Goal: Transaction & Acquisition: Purchase product/service

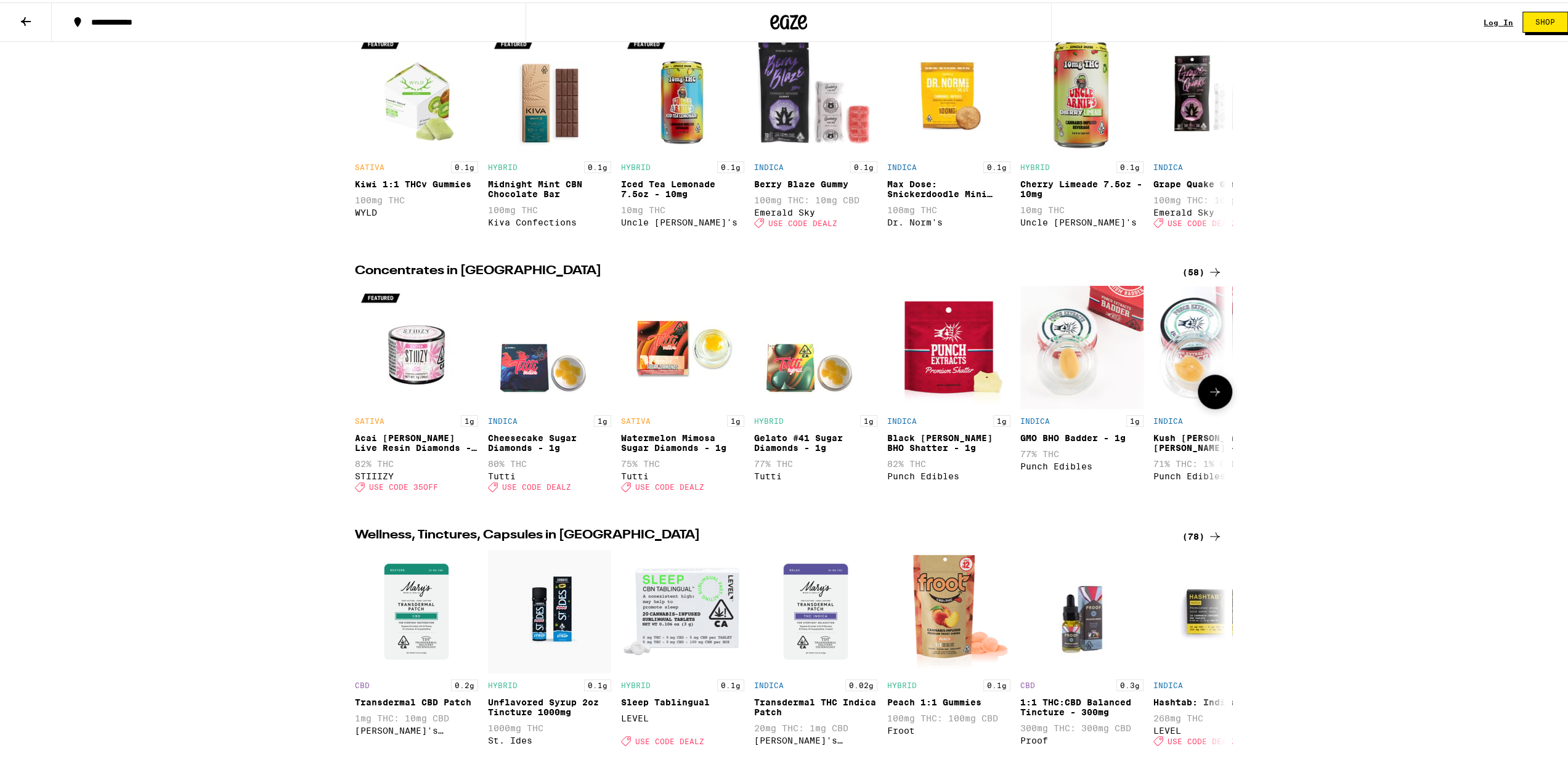
scroll to position [924, 0]
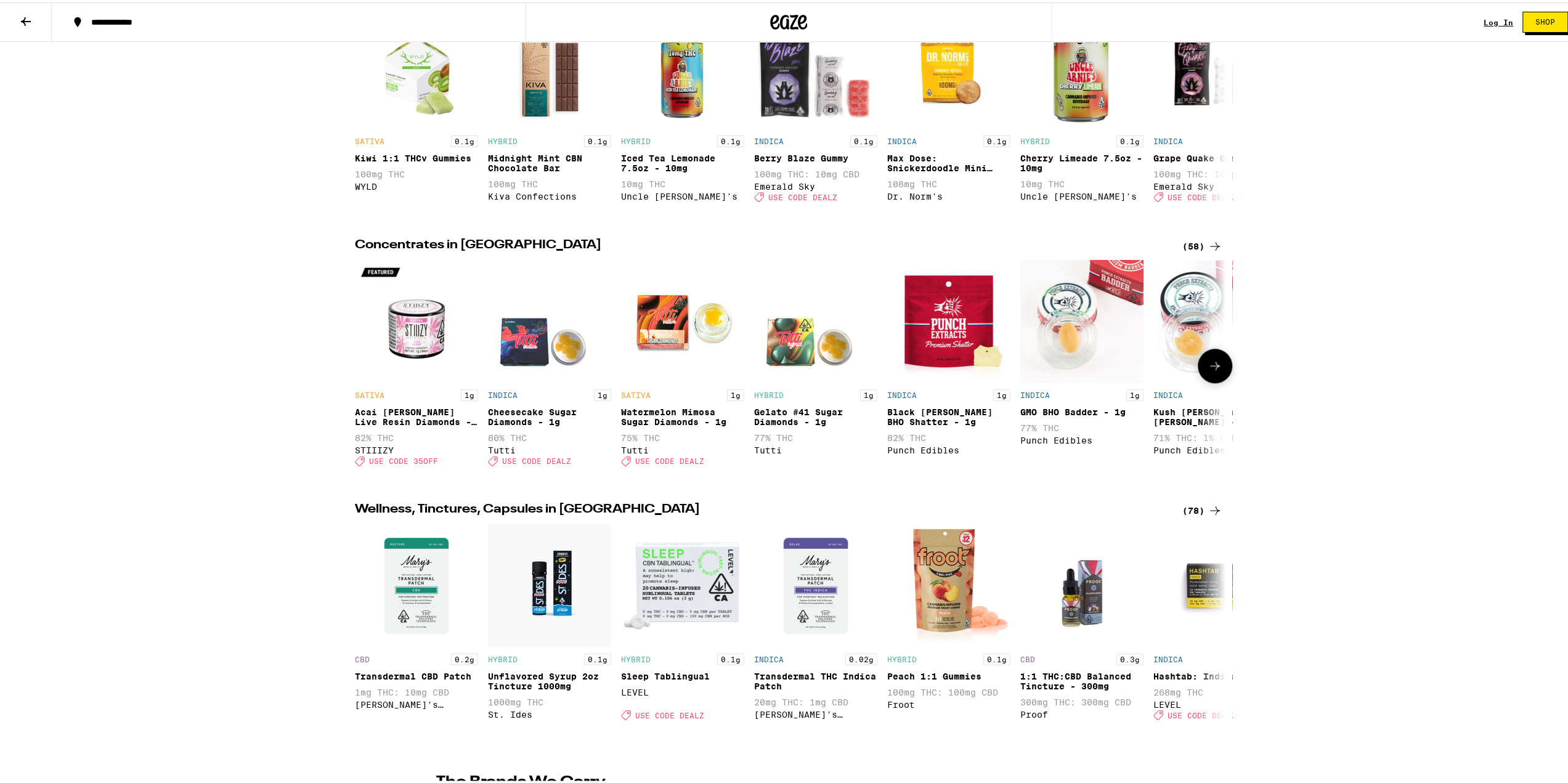
click at [1212, 371] on icon at bounding box center [1215, 363] width 15 height 15
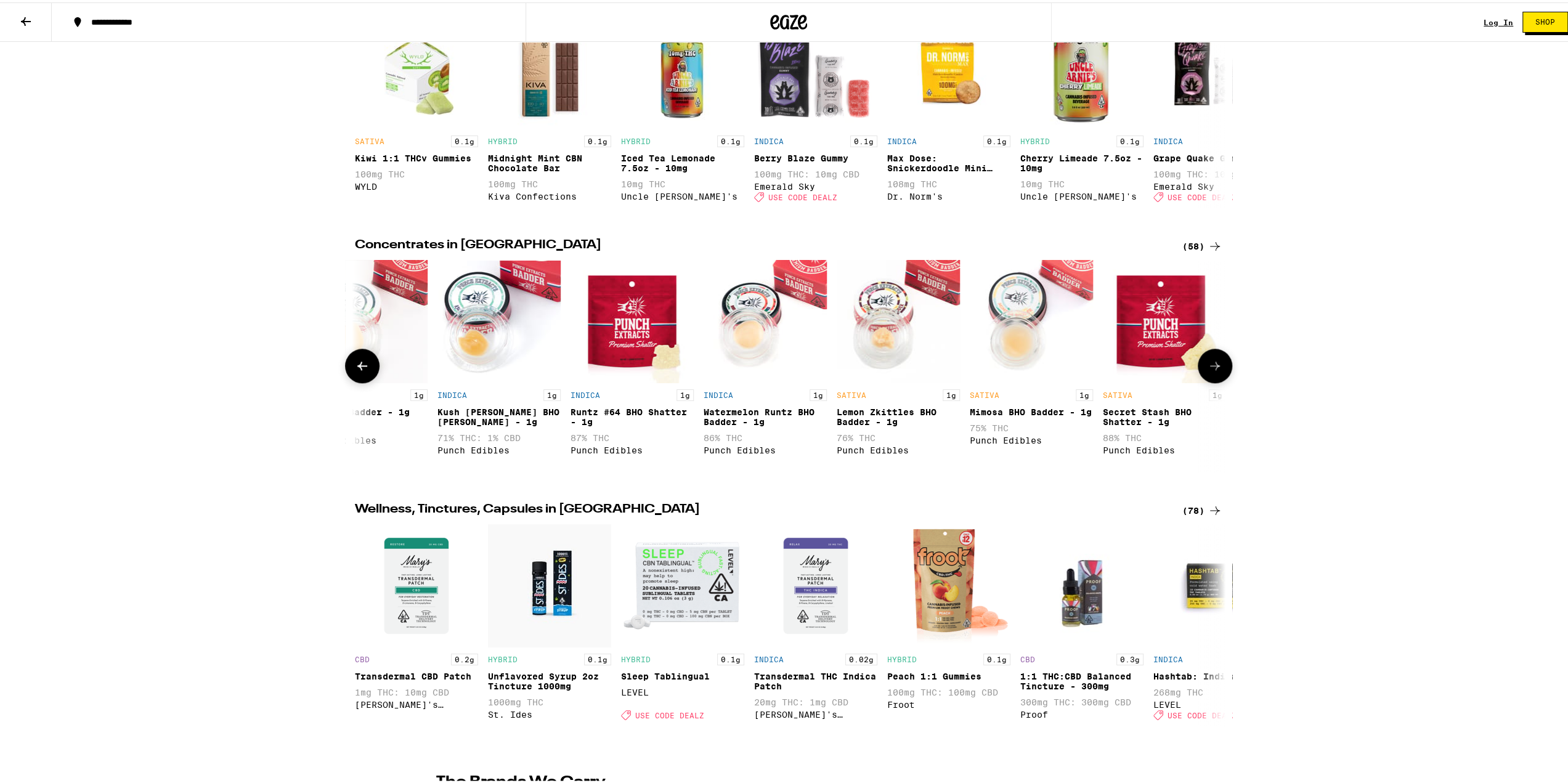
scroll to position [0, 733]
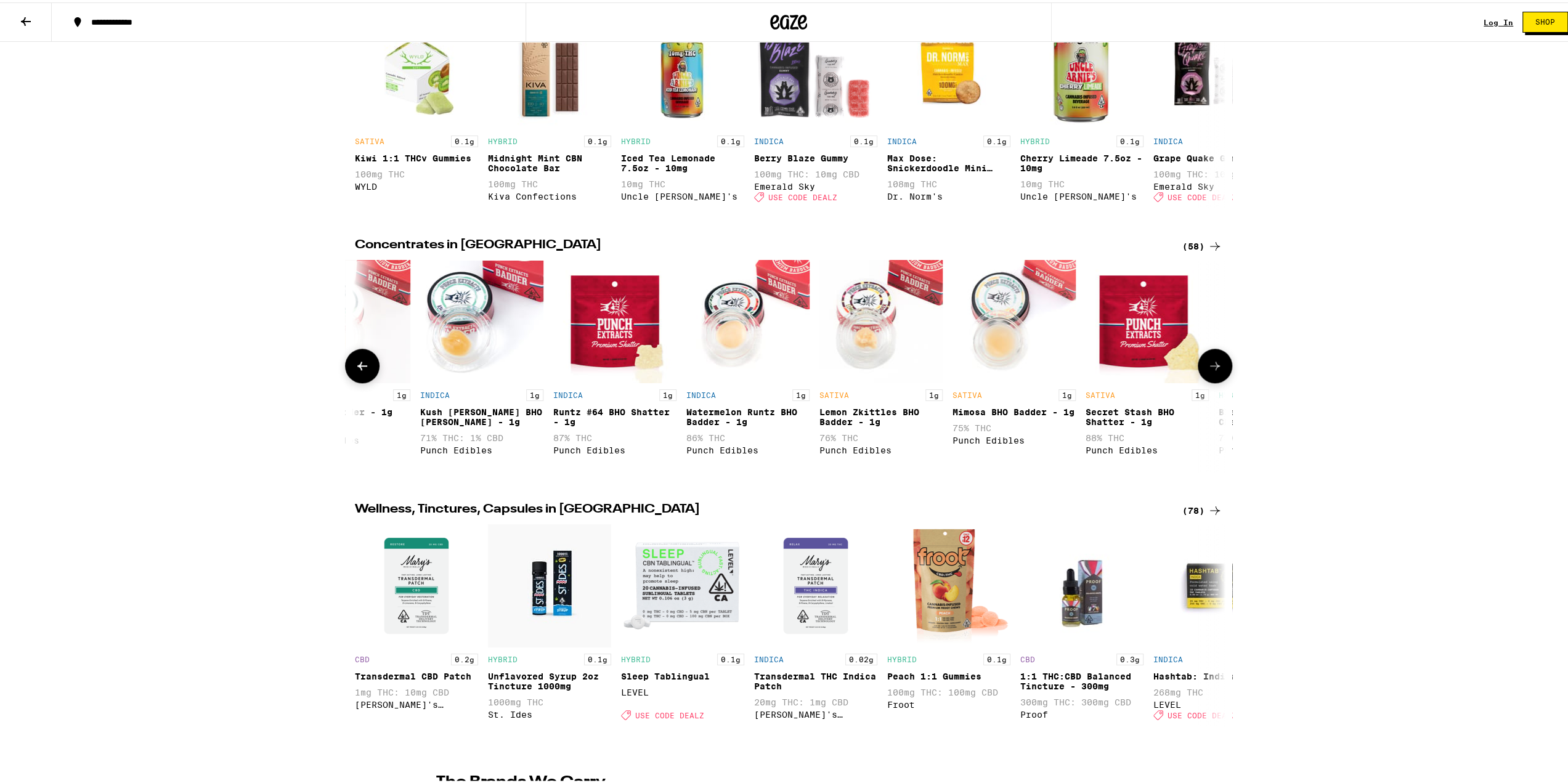
click at [1210, 371] on icon at bounding box center [1215, 363] width 15 height 15
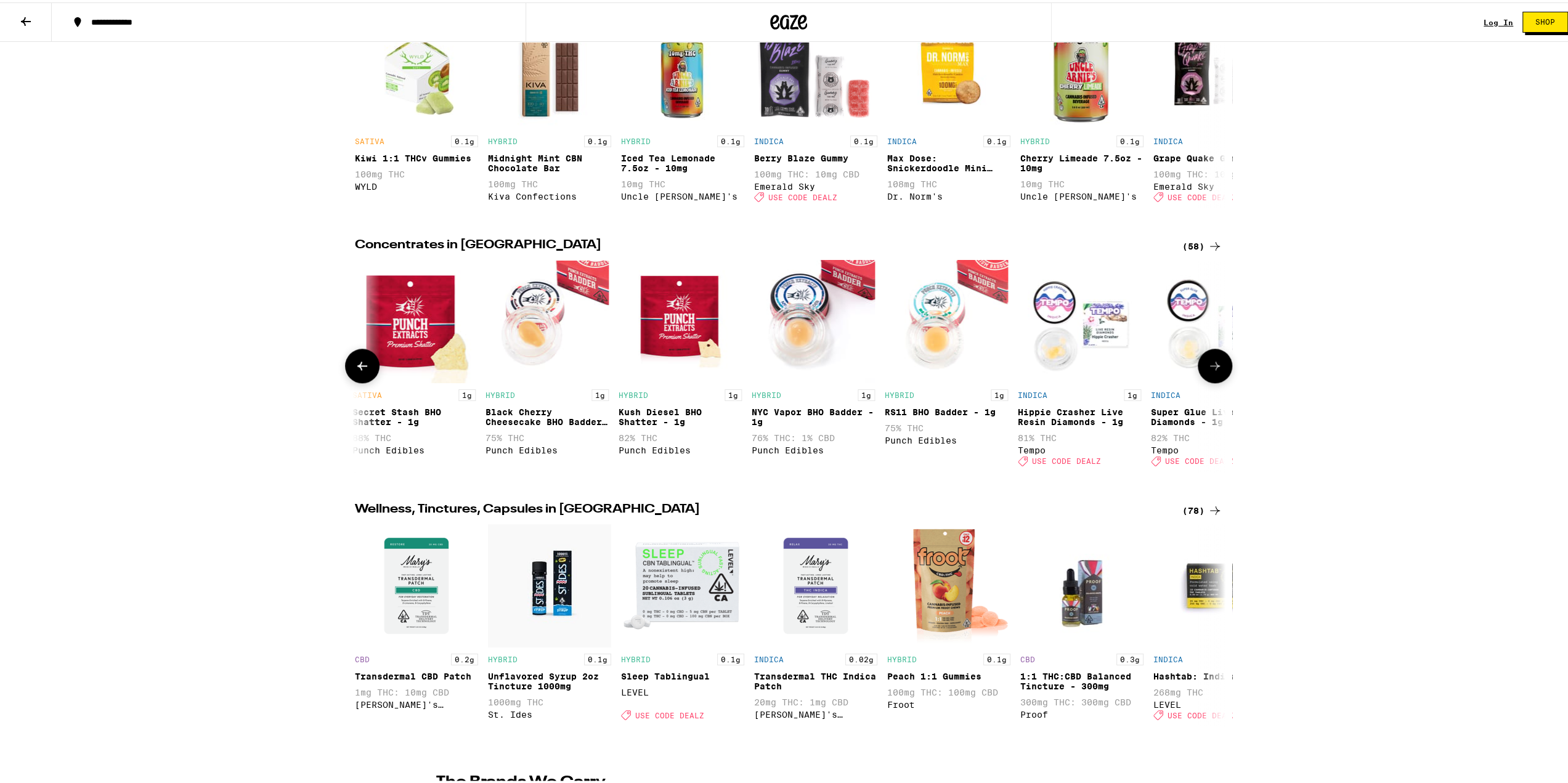
click at [1208, 371] on icon at bounding box center [1215, 363] width 15 height 15
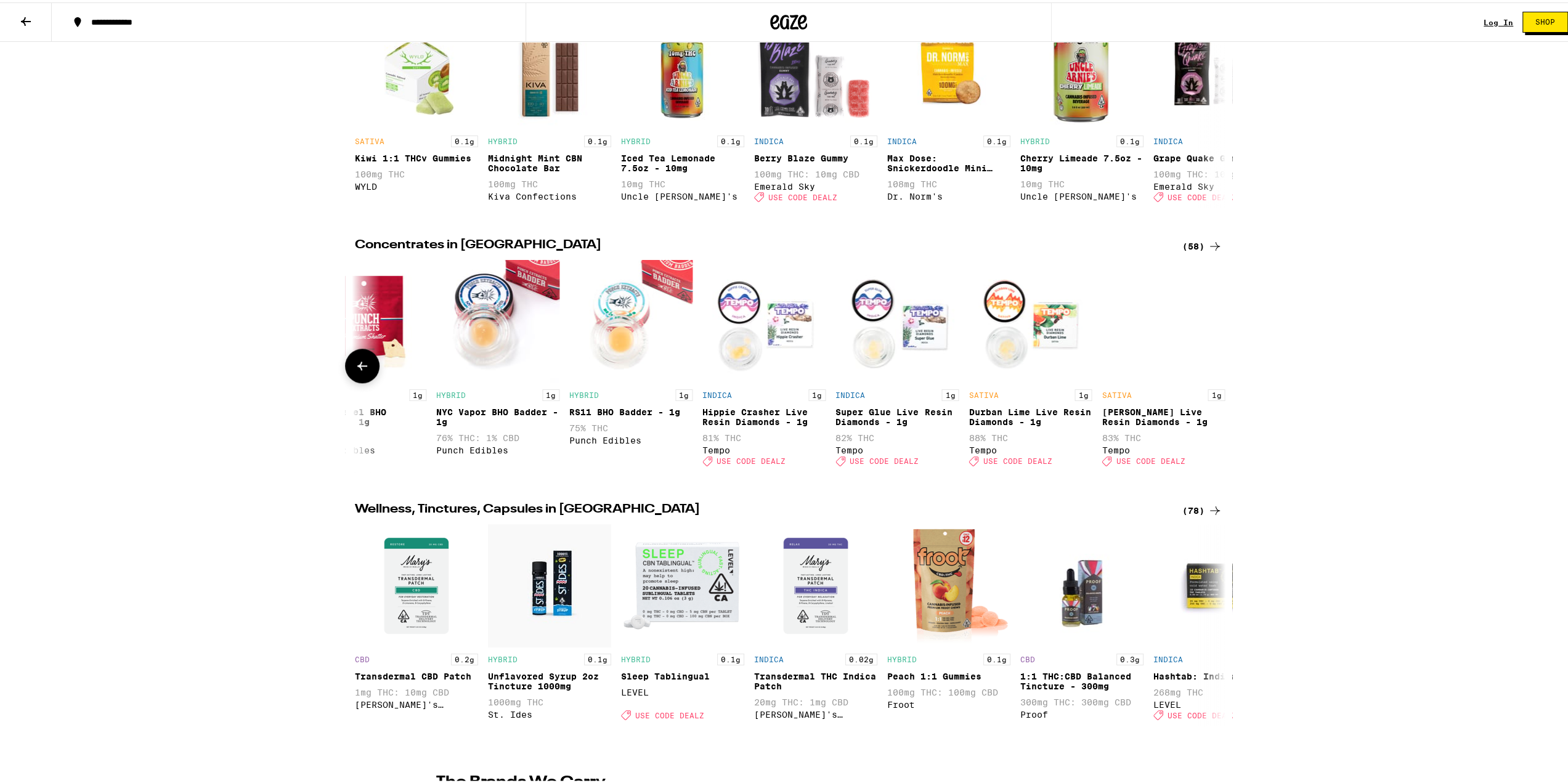
scroll to position [0, 1794]
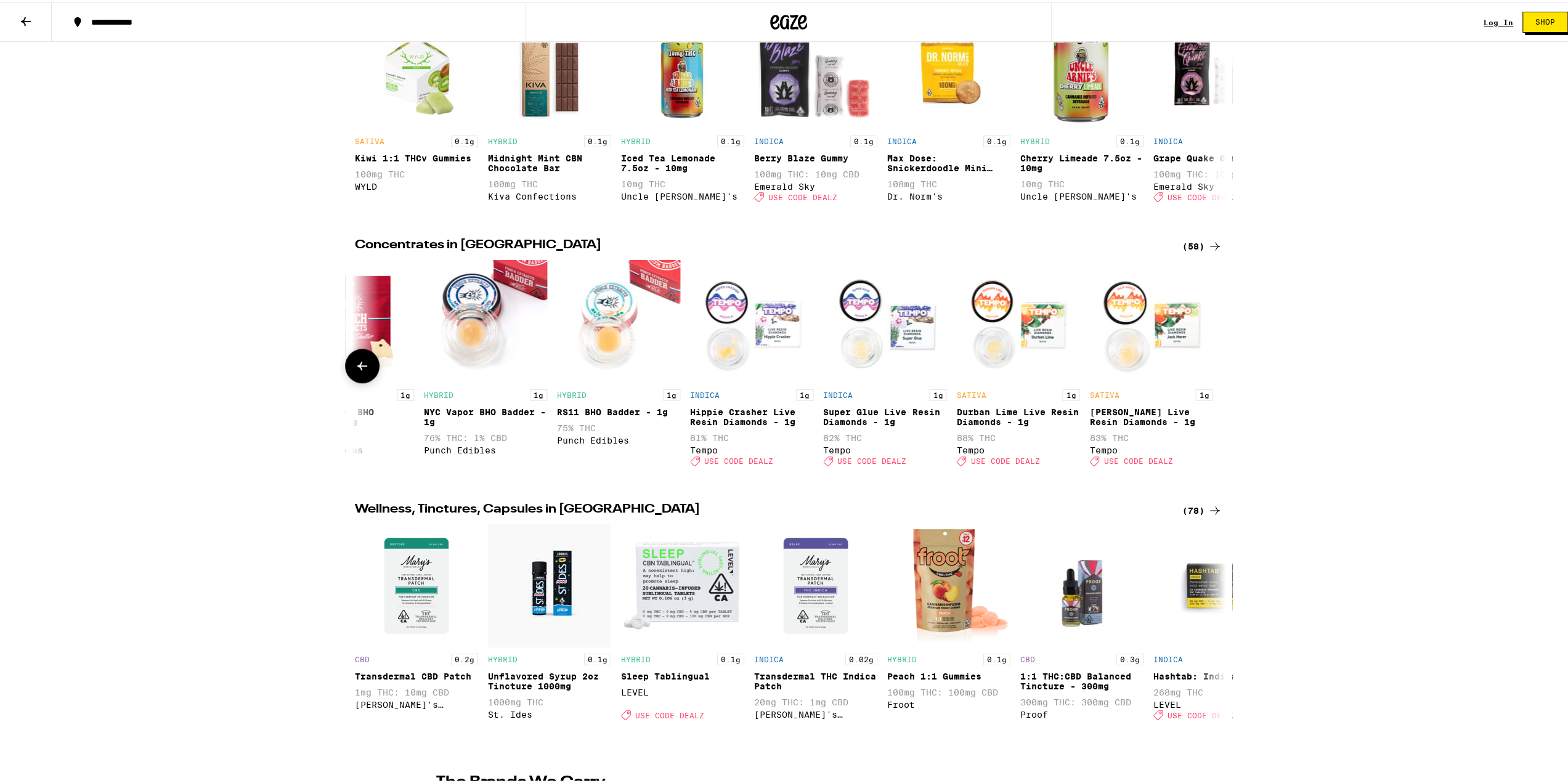
click at [355, 371] on icon at bounding box center [362, 363] width 15 height 15
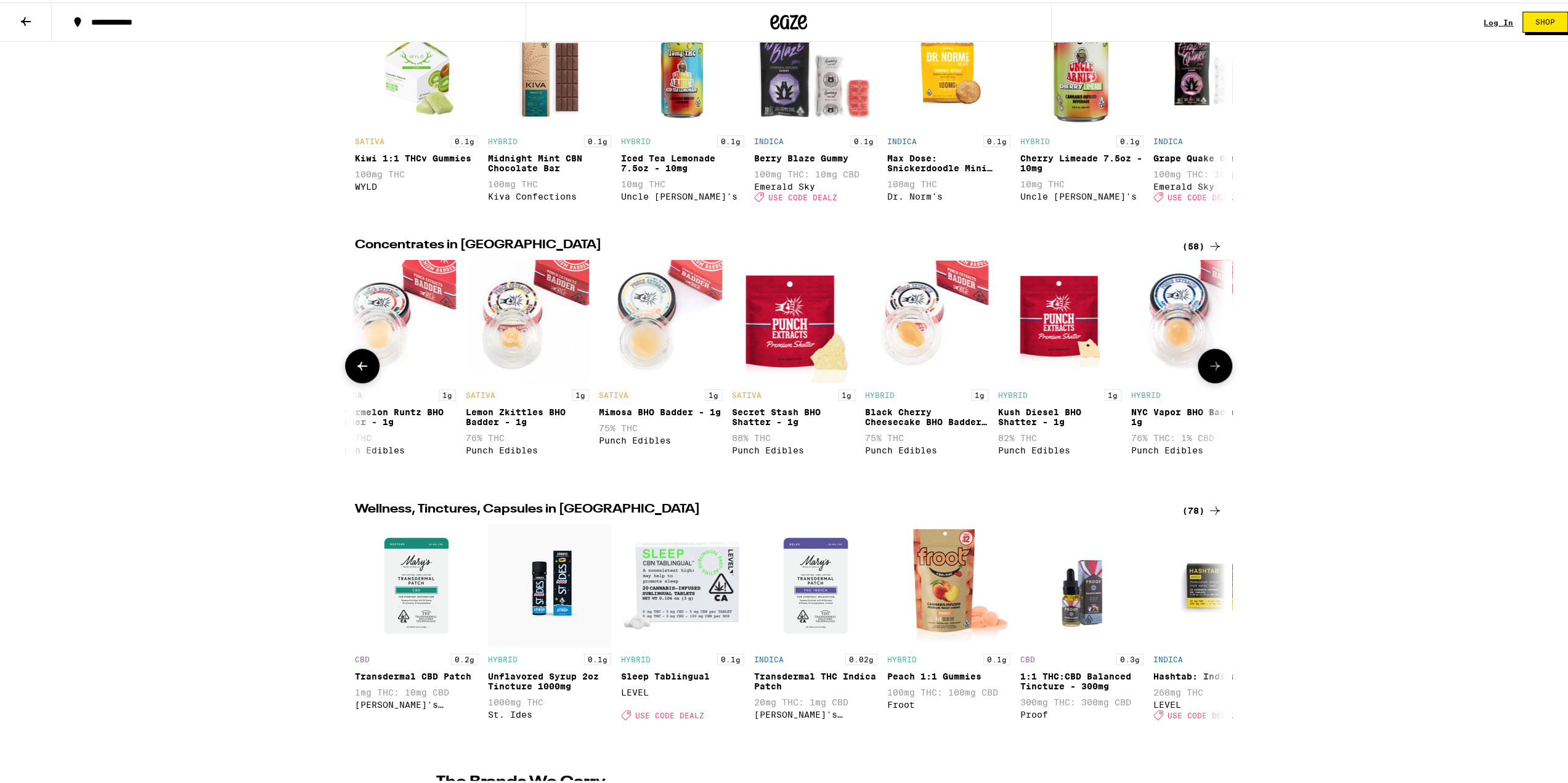
click at [348, 380] on button at bounding box center [362, 363] width 34 height 34
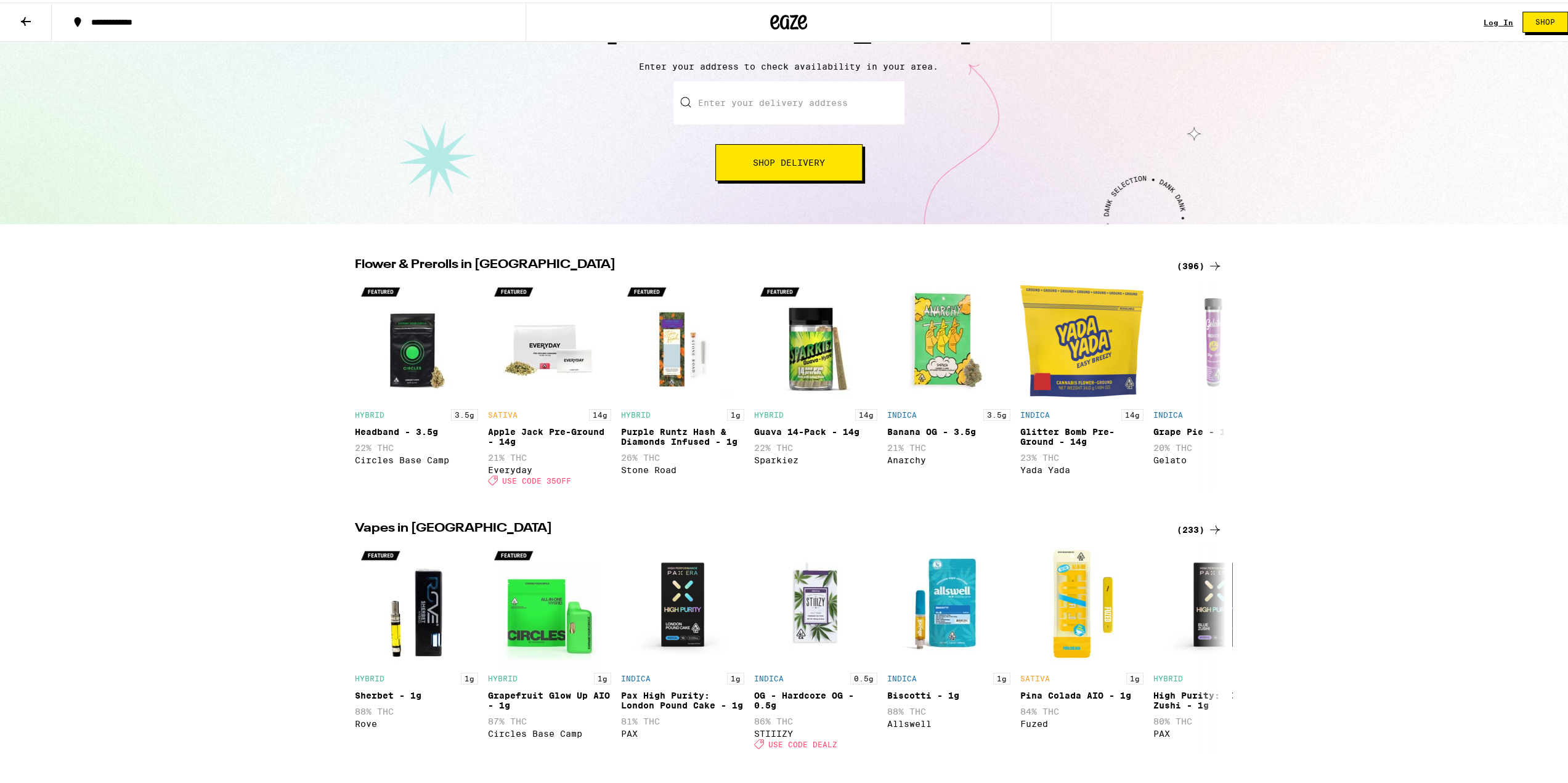
scroll to position [0, 0]
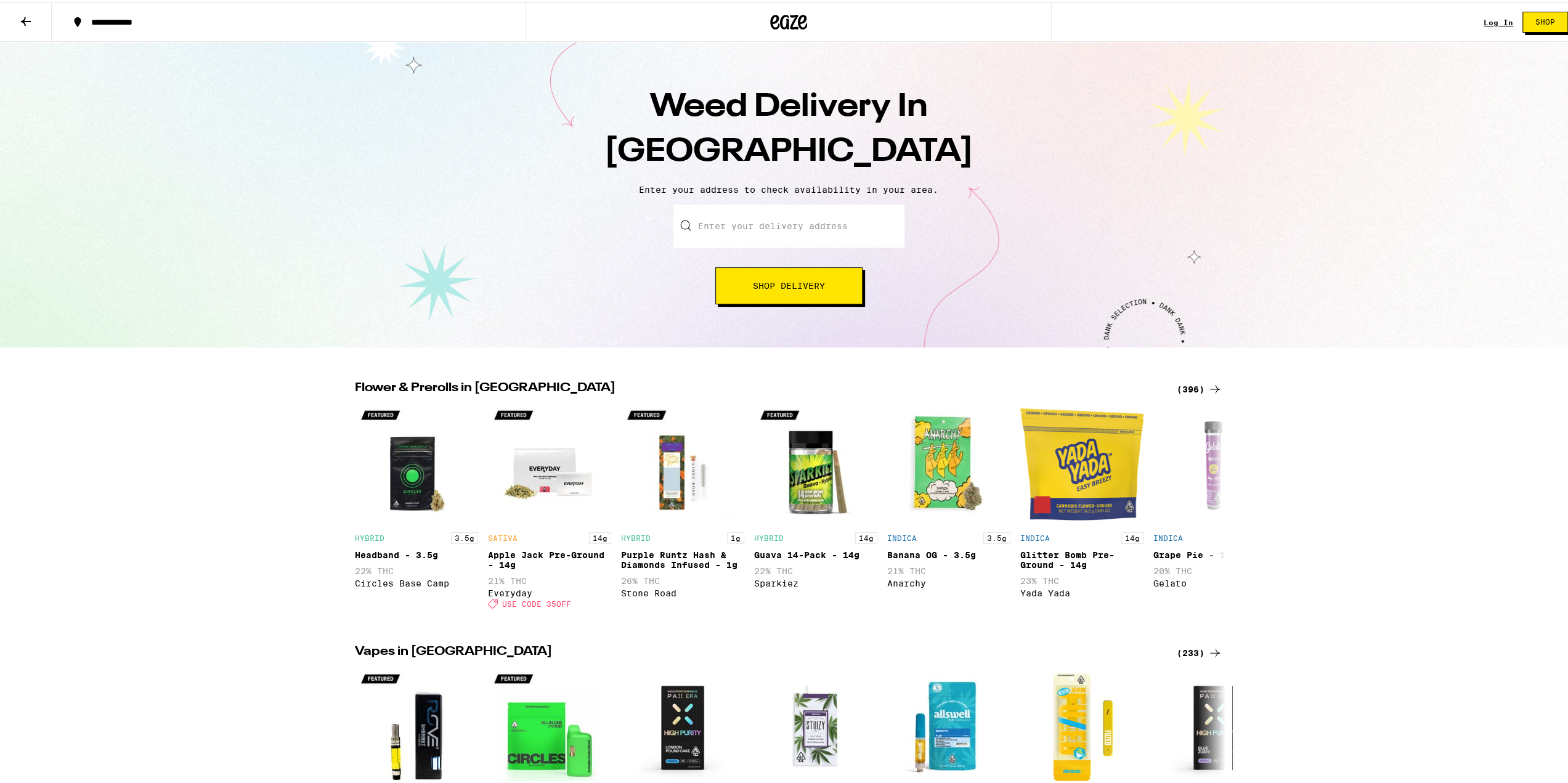
click at [737, 282] on button "Shop Delivery" at bounding box center [789, 283] width 147 height 37
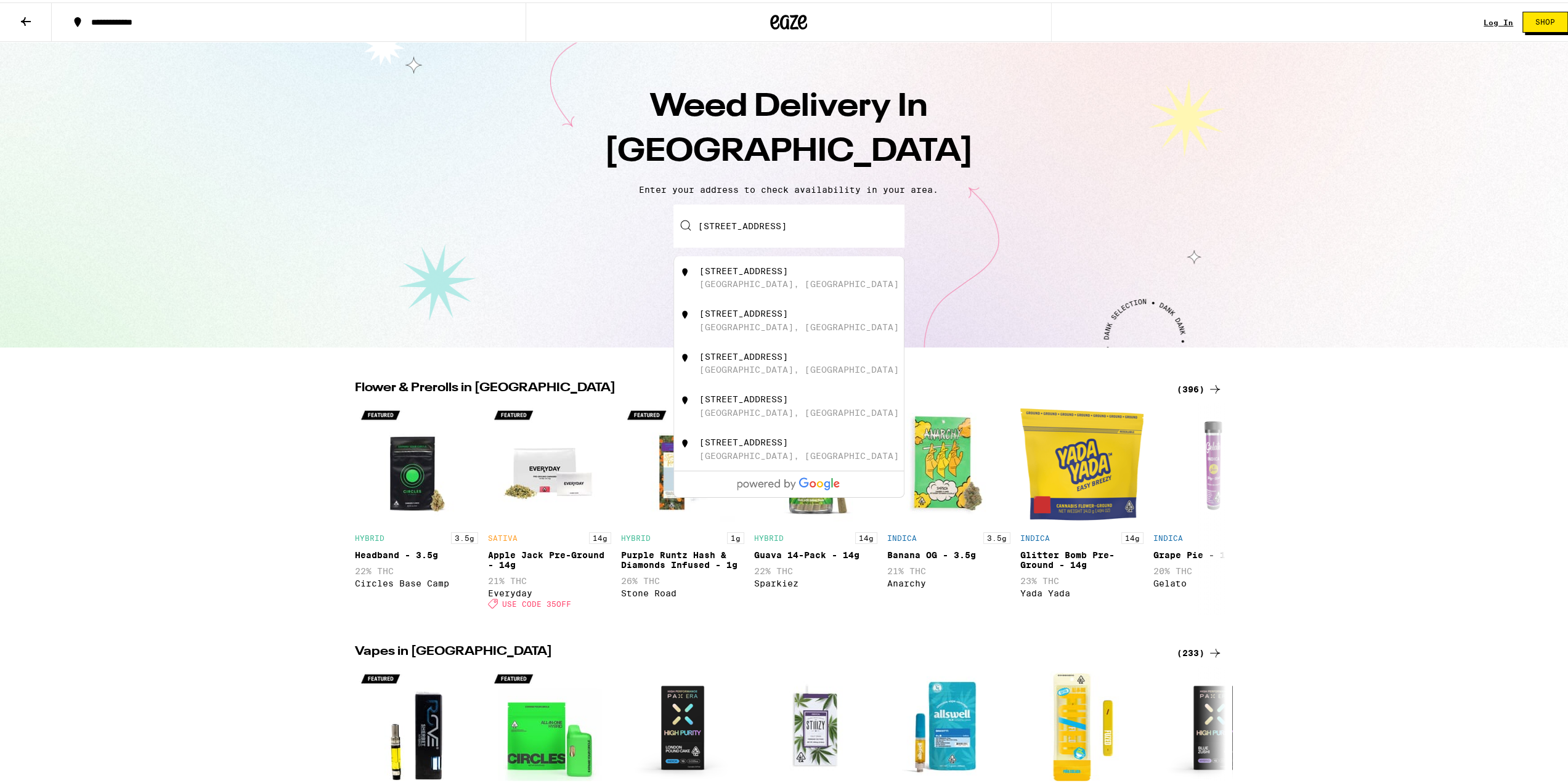
click at [756, 286] on div "[GEOGRAPHIC_DATA], [GEOGRAPHIC_DATA]" at bounding box center [799, 282] width 200 height 10
type input "[STREET_ADDRESS]"
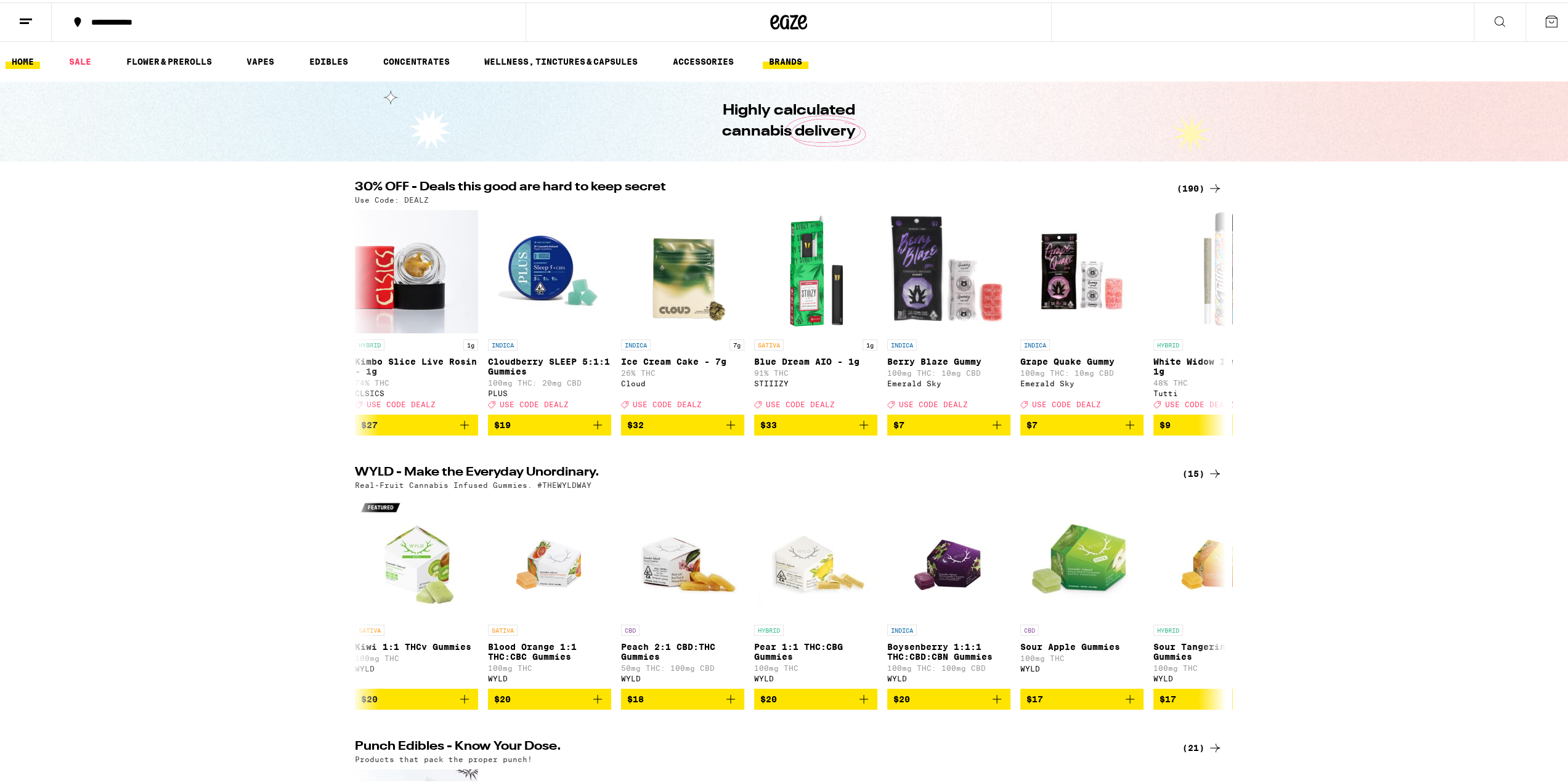
click at [780, 56] on link "BRANDS" at bounding box center [785, 58] width 45 height 15
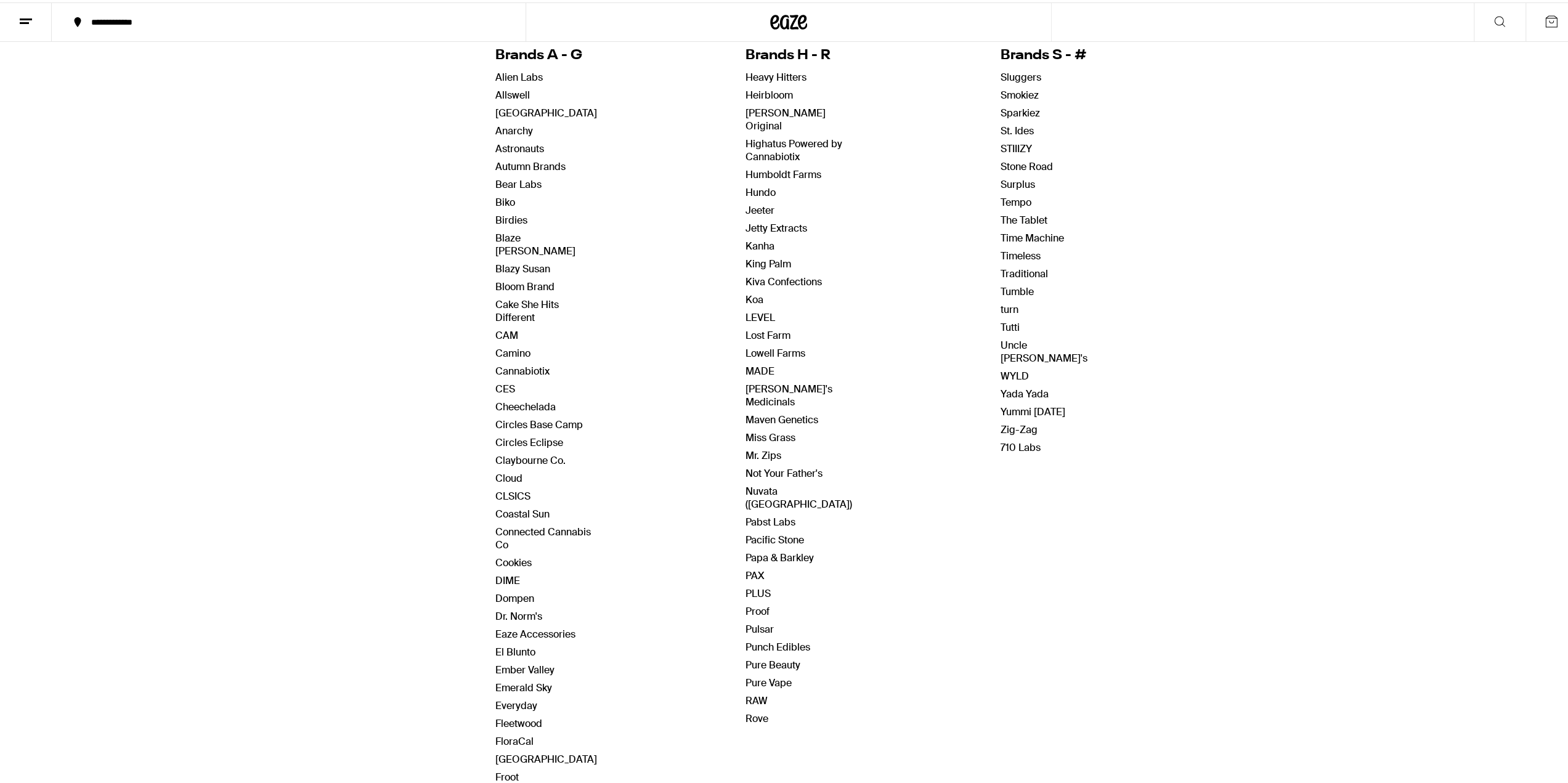
scroll to position [308, 0]
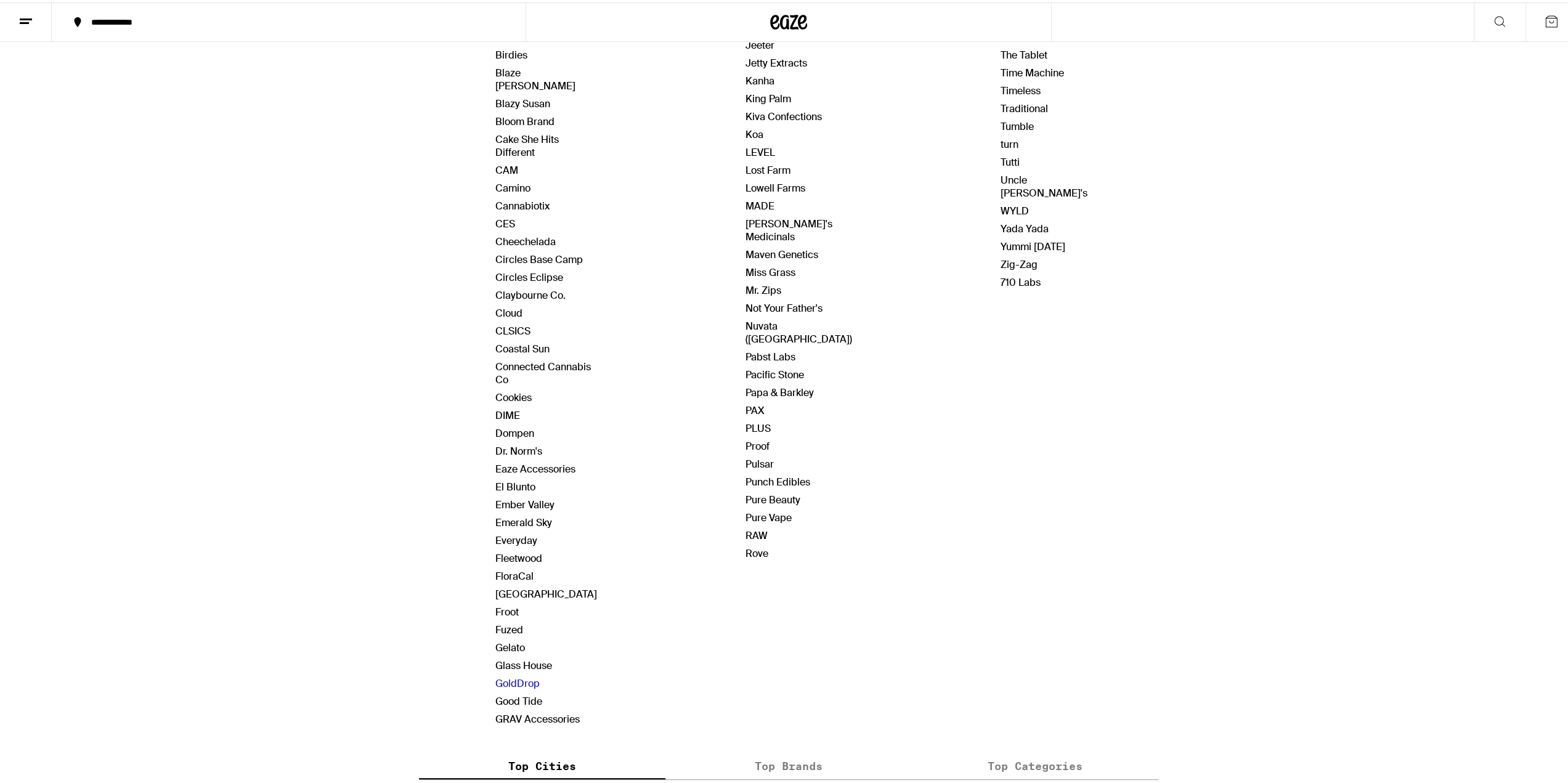
click at [500, 674] on link "GoldDrop" at bounding box center [518, 680] width 45 height 13
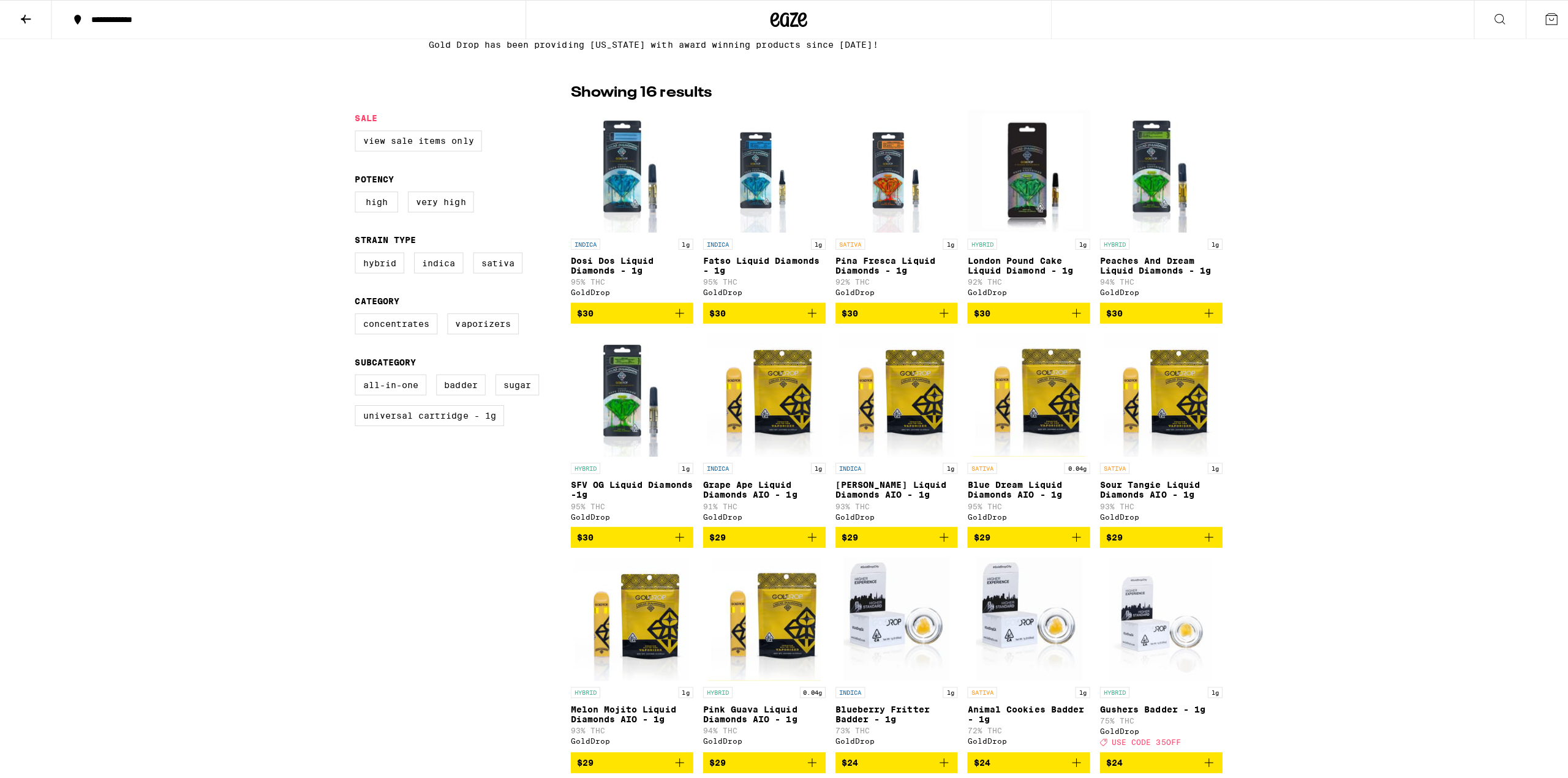
scroll to position [245, 0]
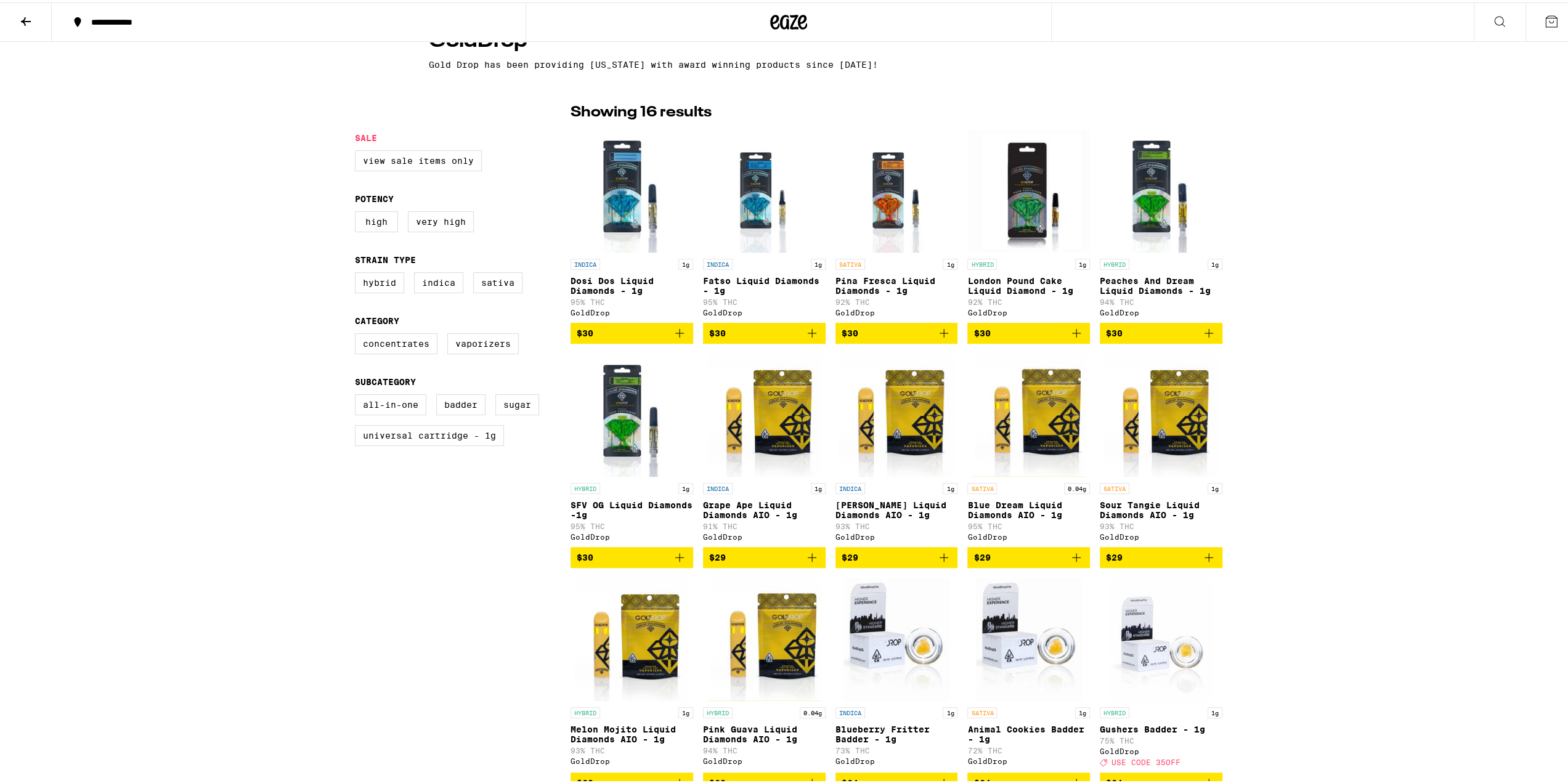
click at [813, 388] on img "Open page for Grape Ape Liquid Diamonds AIO - 1g from GoldDrop" at bounding box center [764, 413] width 114 height 123
click at [813, 388] on body "**********" at bounding box center [788, 756] width 1577 height 2005
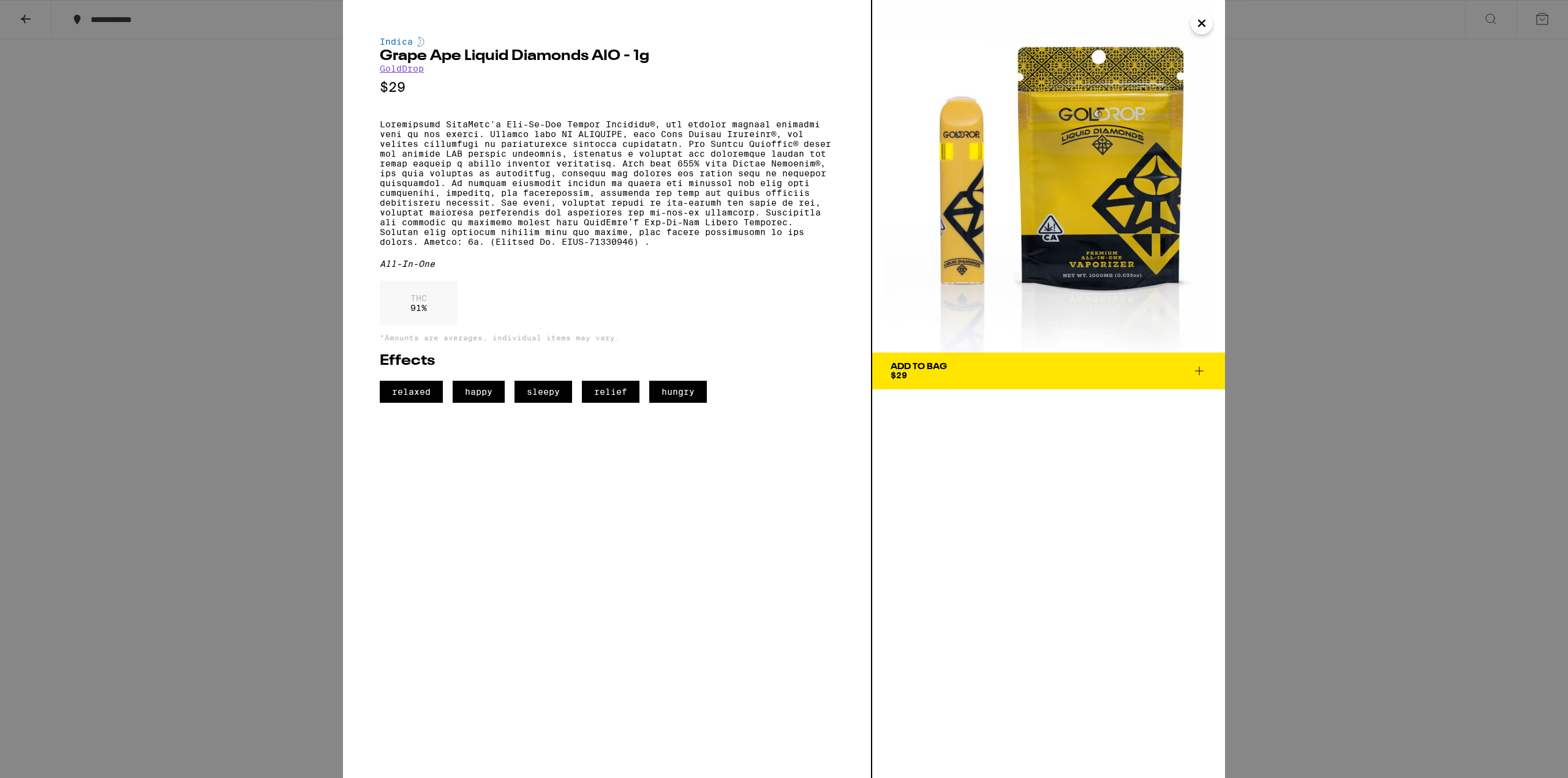
drag, startPoint x: 1142, startPoint y: 376, endPoint x: 1112, endPoint y: 389, distance: 32.7
click at [1142, 377] on span "Add To Bag $29" at bounding box center [1048, 371] width 316 height 17
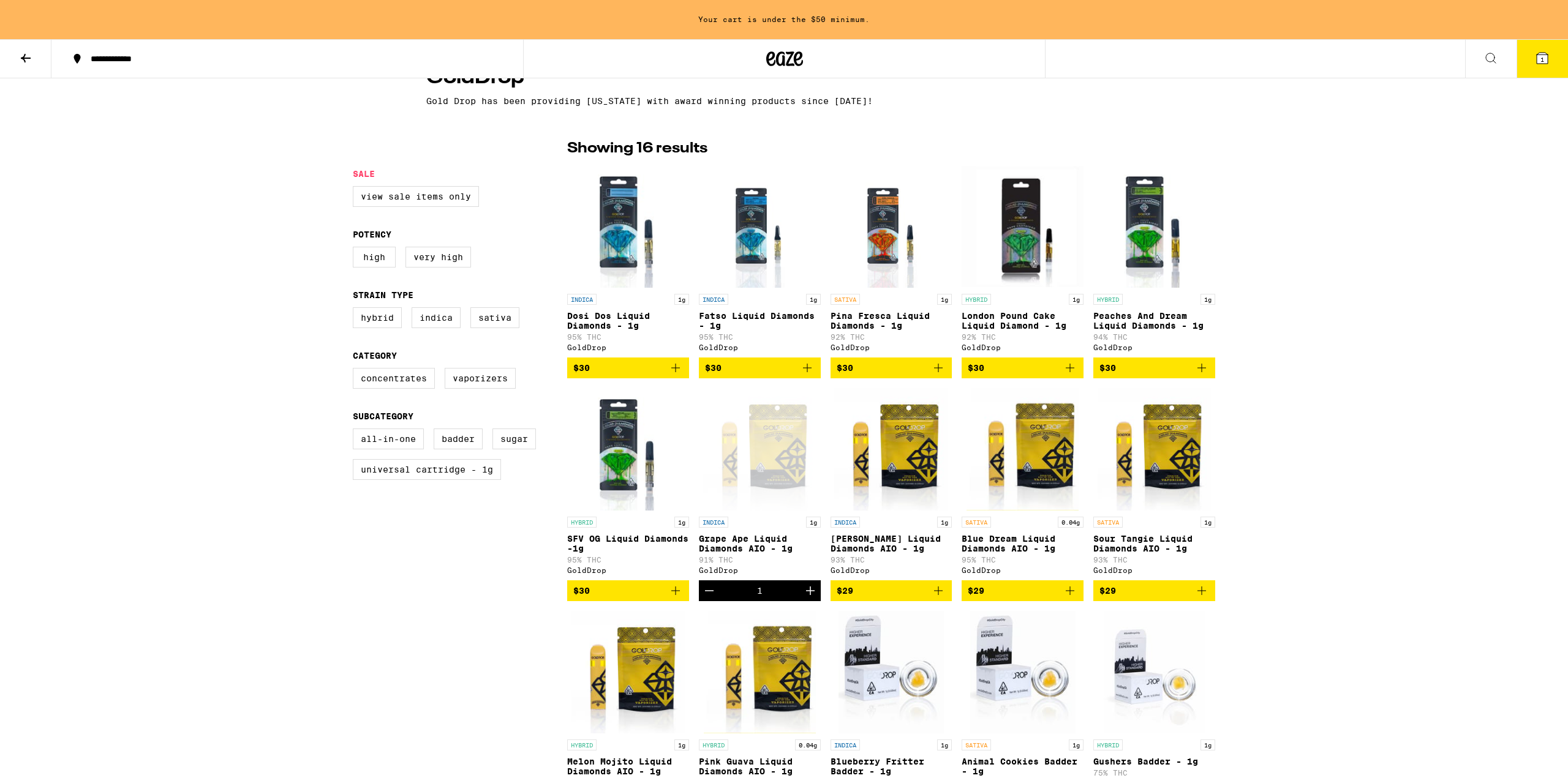
scroll to position [284, 0]
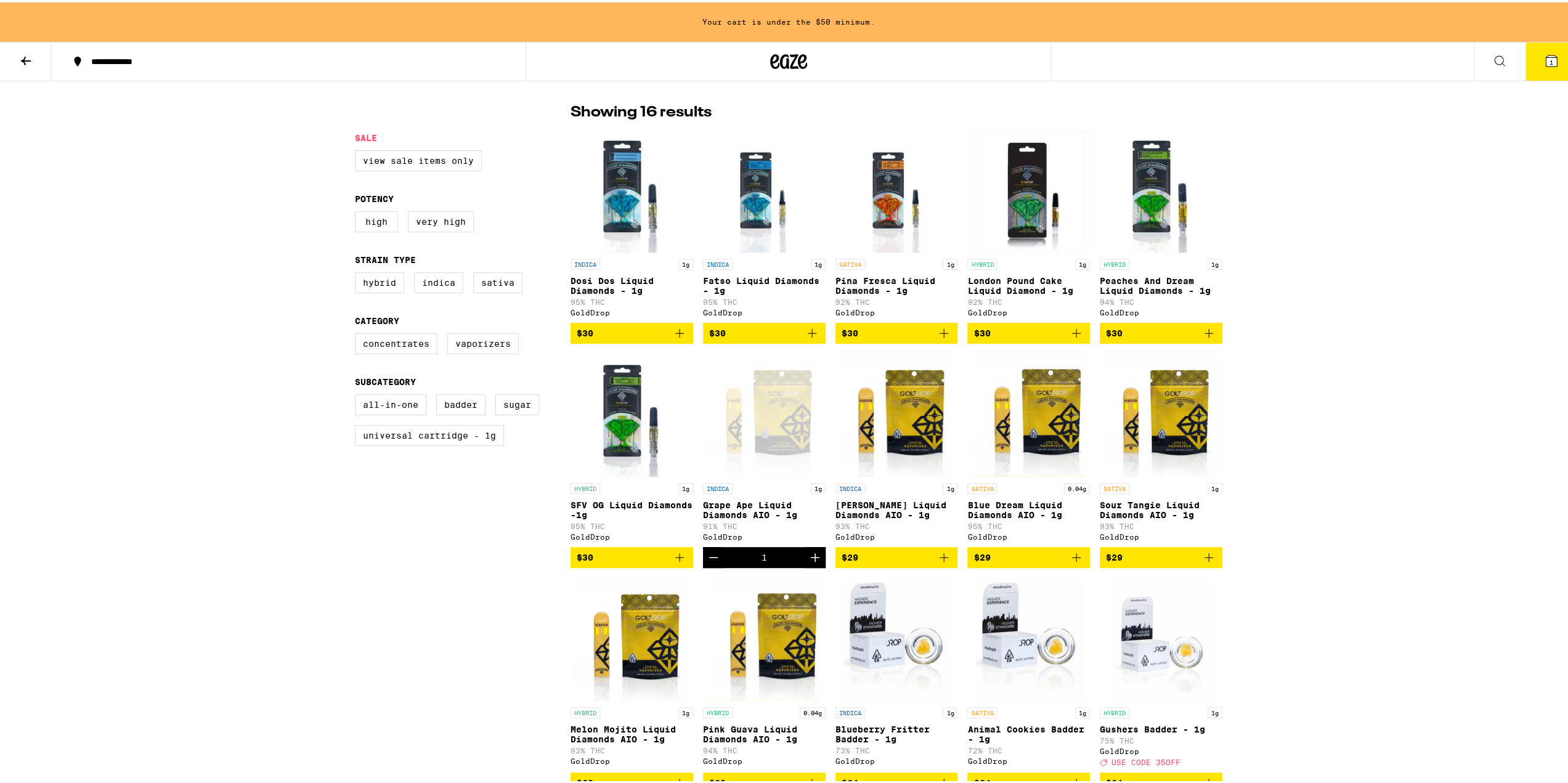
drag, startPoint x: 1535, startPoint y: 58, endPoint x: 1534, endPoint y: 66, distance: 8.1
click at [1544, 58] on icon at bounding box center [1551, 58] width 15 height 15
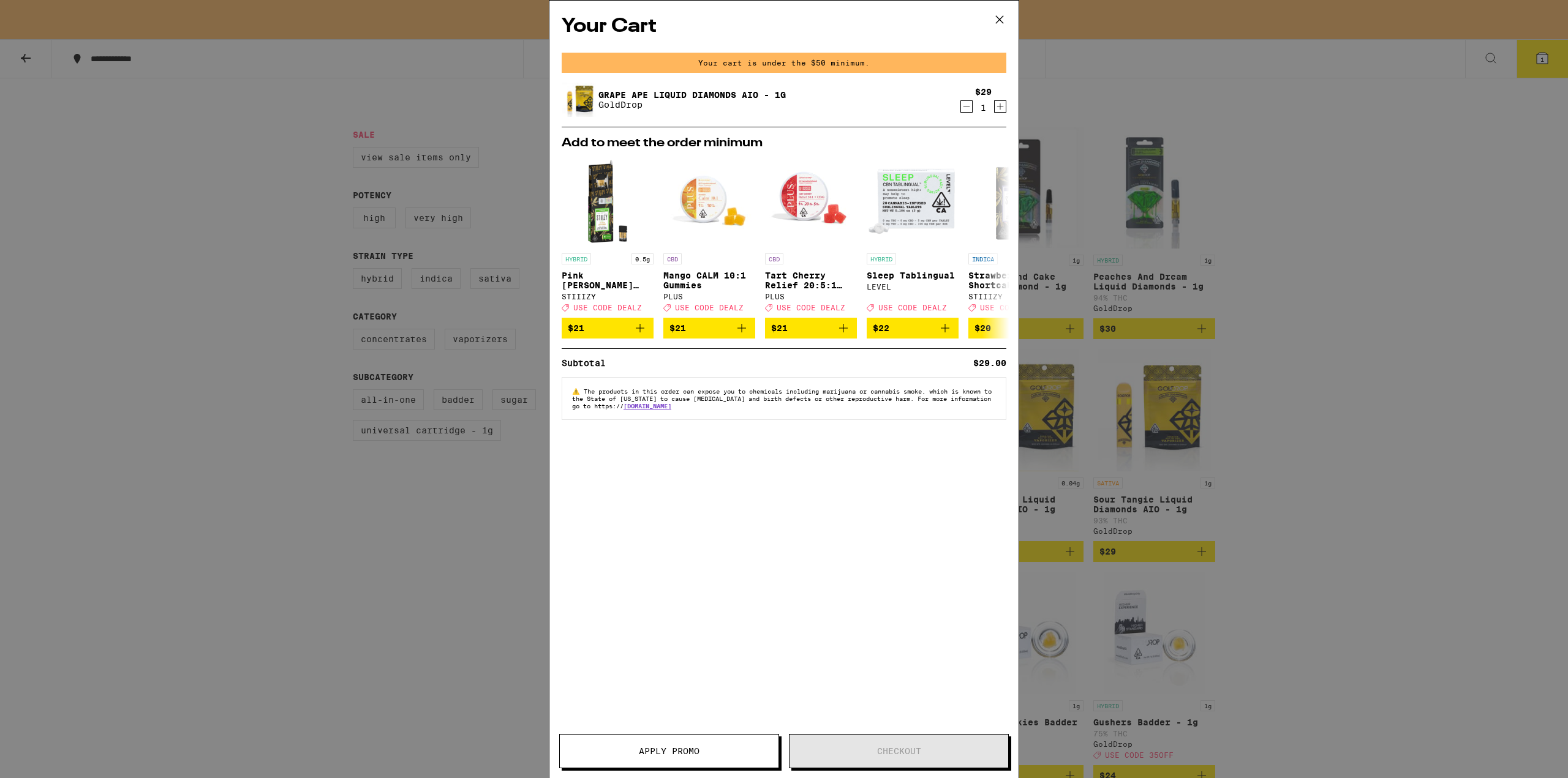
click at [998, 107] on icon "Increment" at bounding box center [1000, 106] width 11 height 14
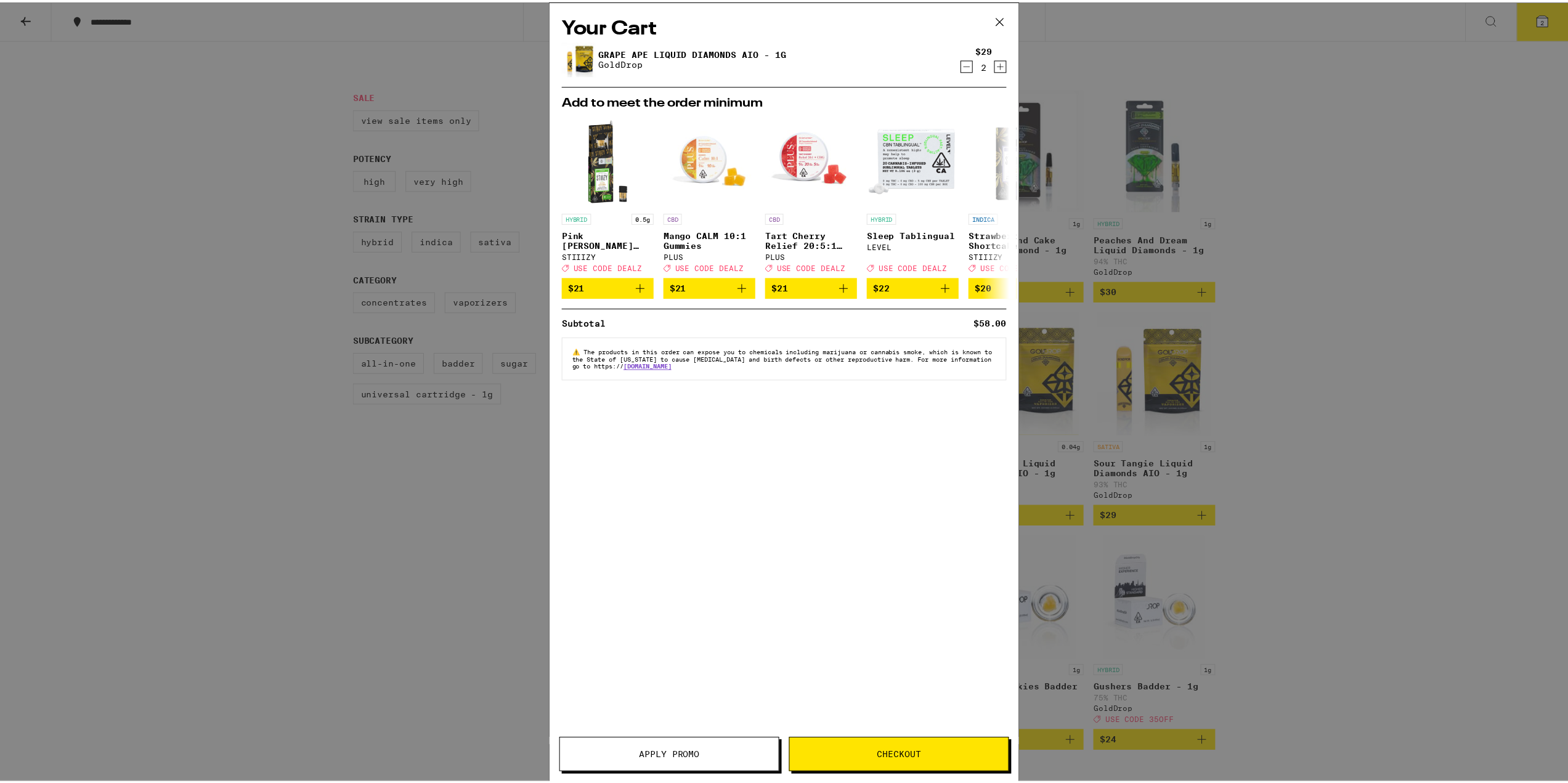
scroll to position [247, 0]
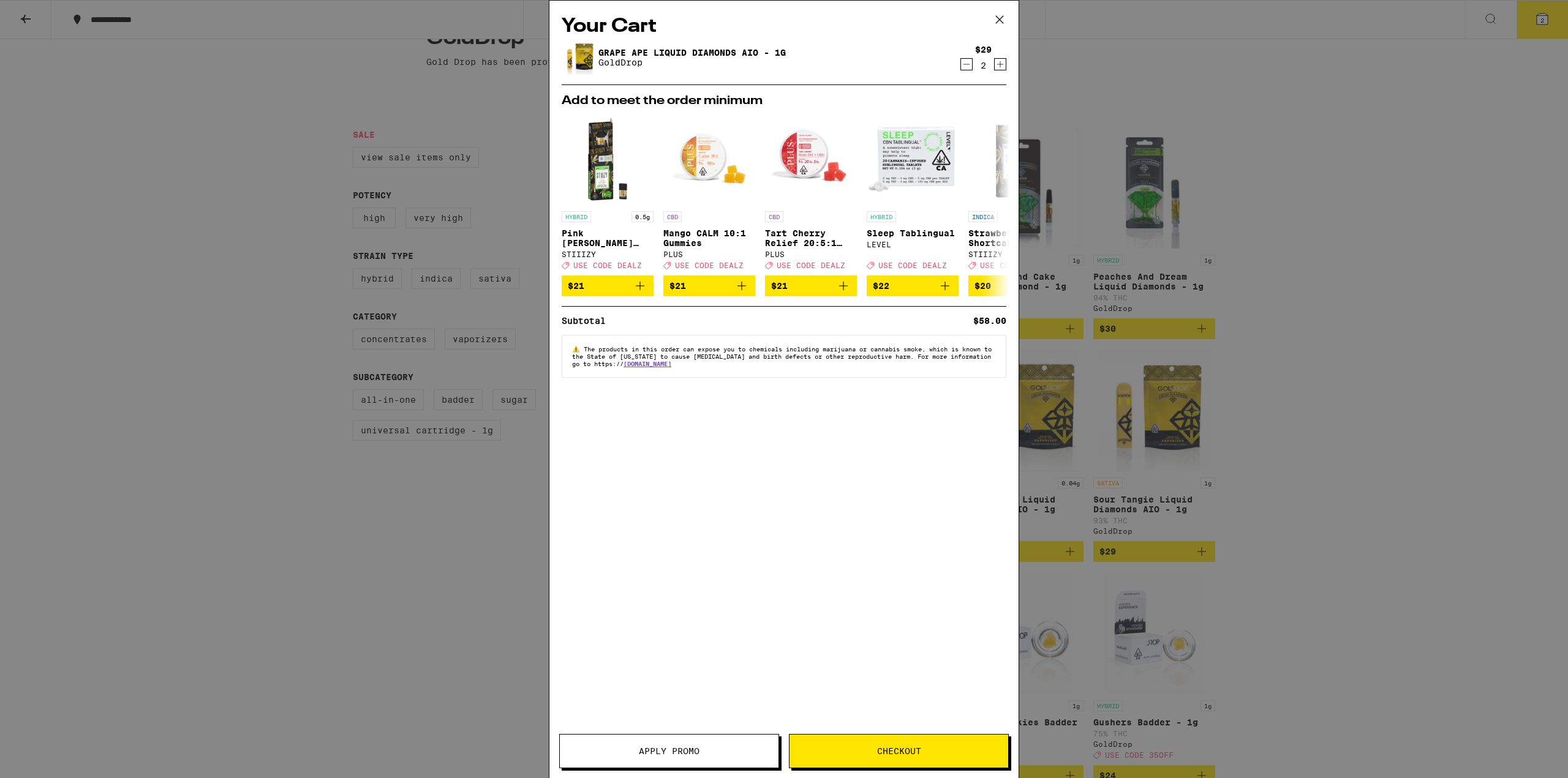
click at [1002, 66] on icon "Increment" at bounding box center [1000, 64] width 11 height 14
click at [215, 157] on div "Your Cart Grape Ape Liquid Diamonds AIO - 1g GoldDrop $29 3 Add to meet the ord…" at bounding box center [784, 389] width 1568 height 778
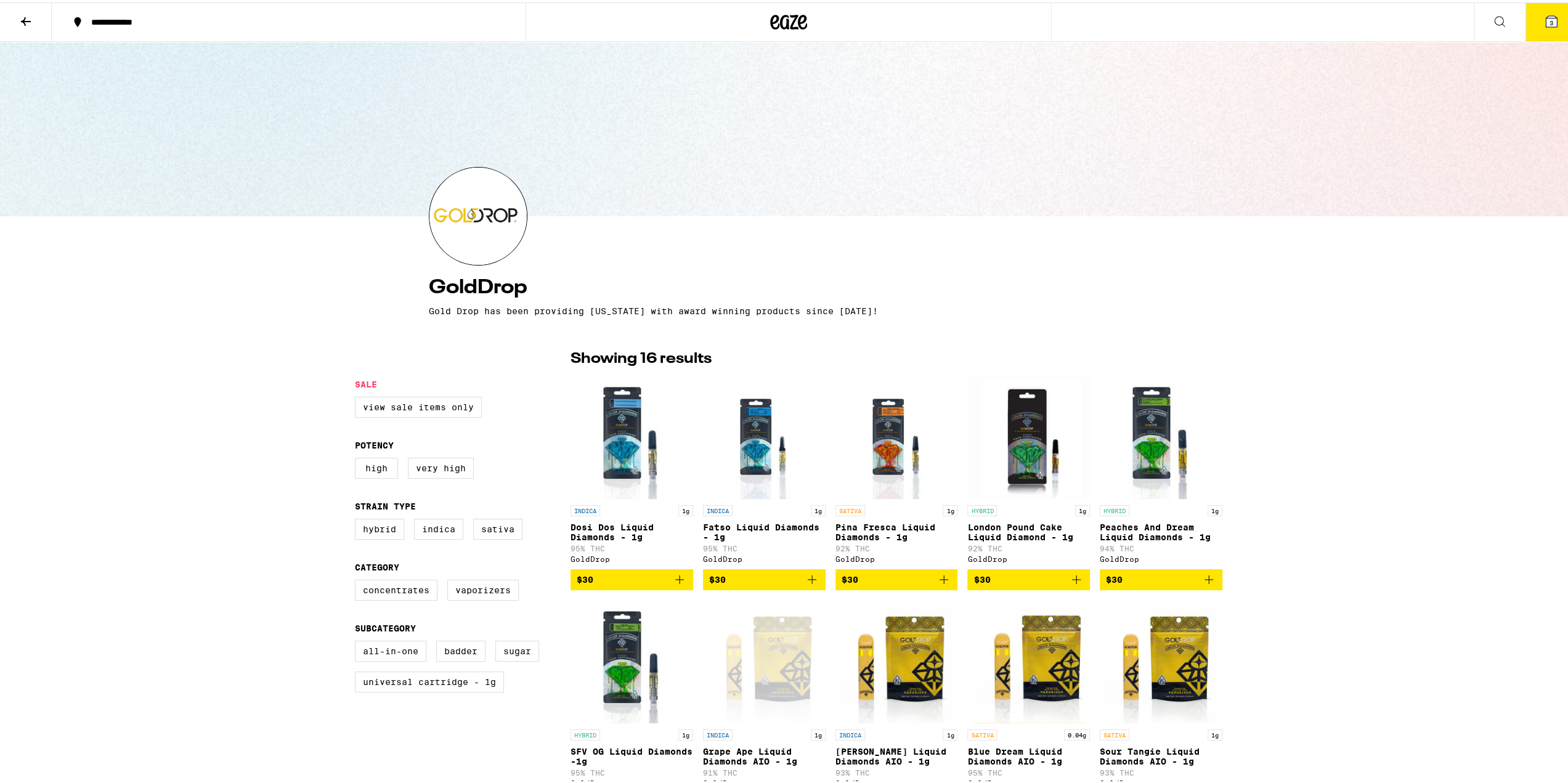
click at [363, 581] on fieldset "Category Concentrates Vaporizers" at bounding box center [463, 584] width 216 height 48
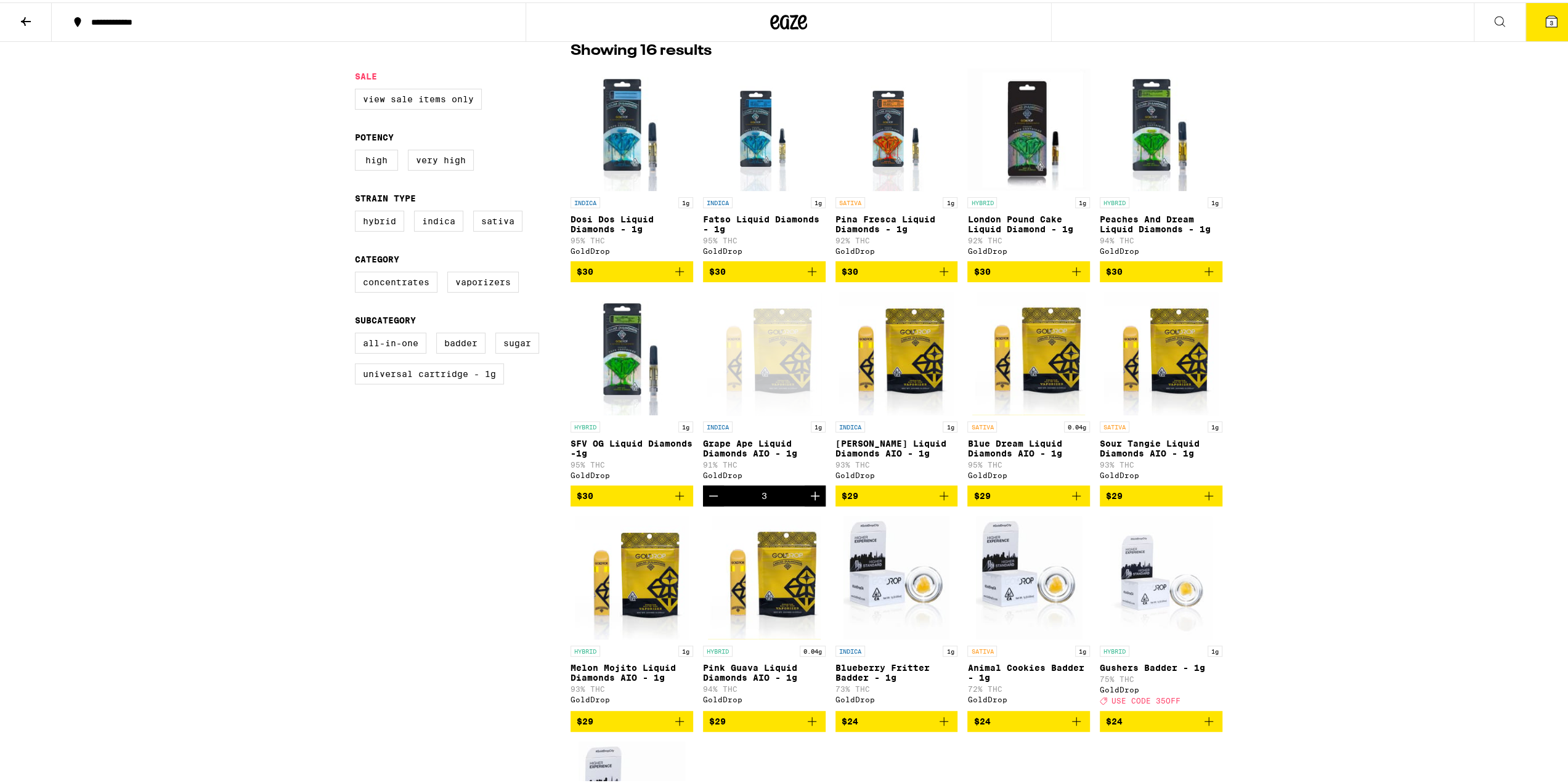
scroll to position [62, 0]
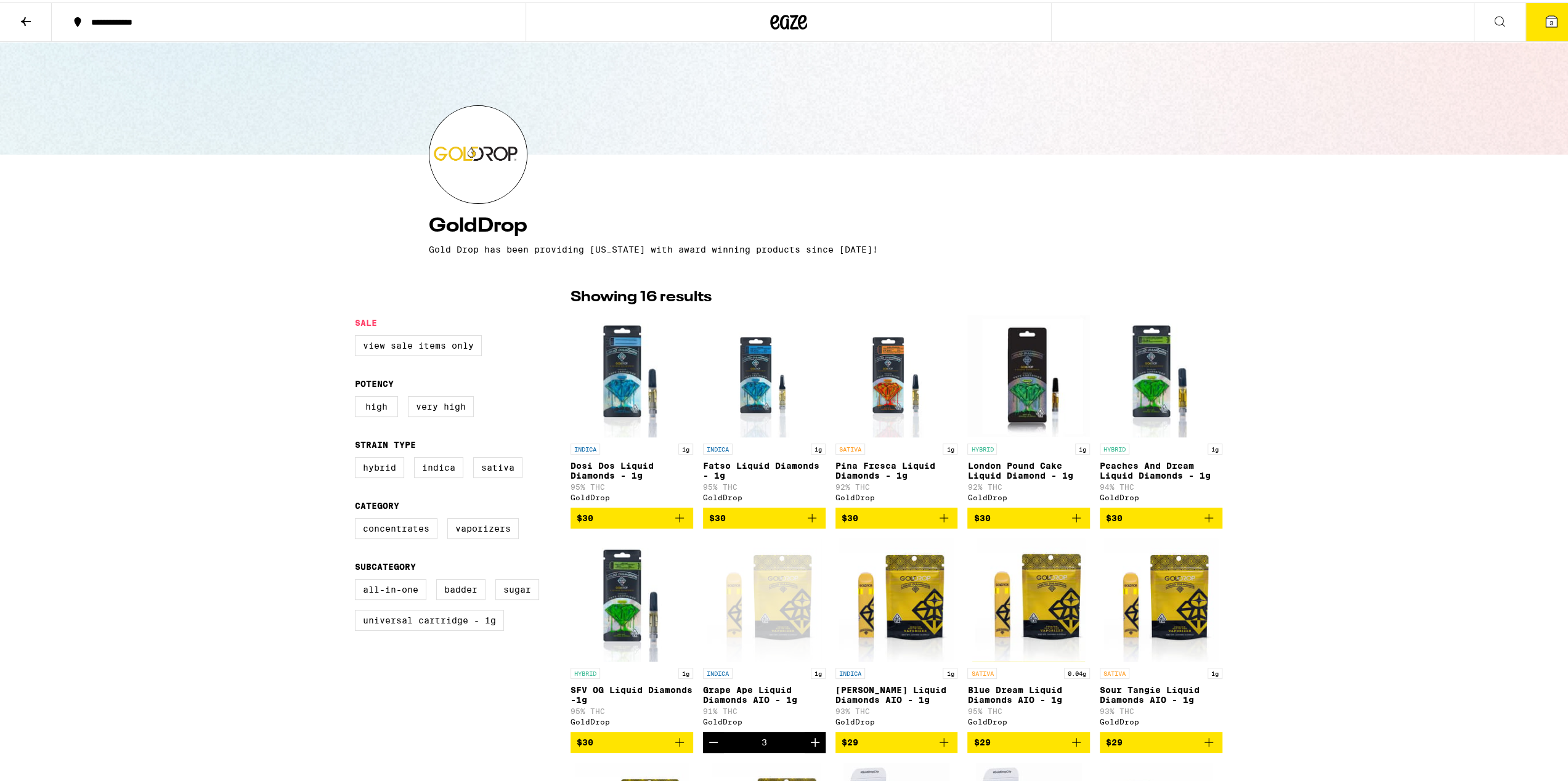
click at [21, 20] on icon at bounding box center [26, 19] width 15 height 15
click at [23, 21] on icon at bounding box center [26, 19] width 15 height 15
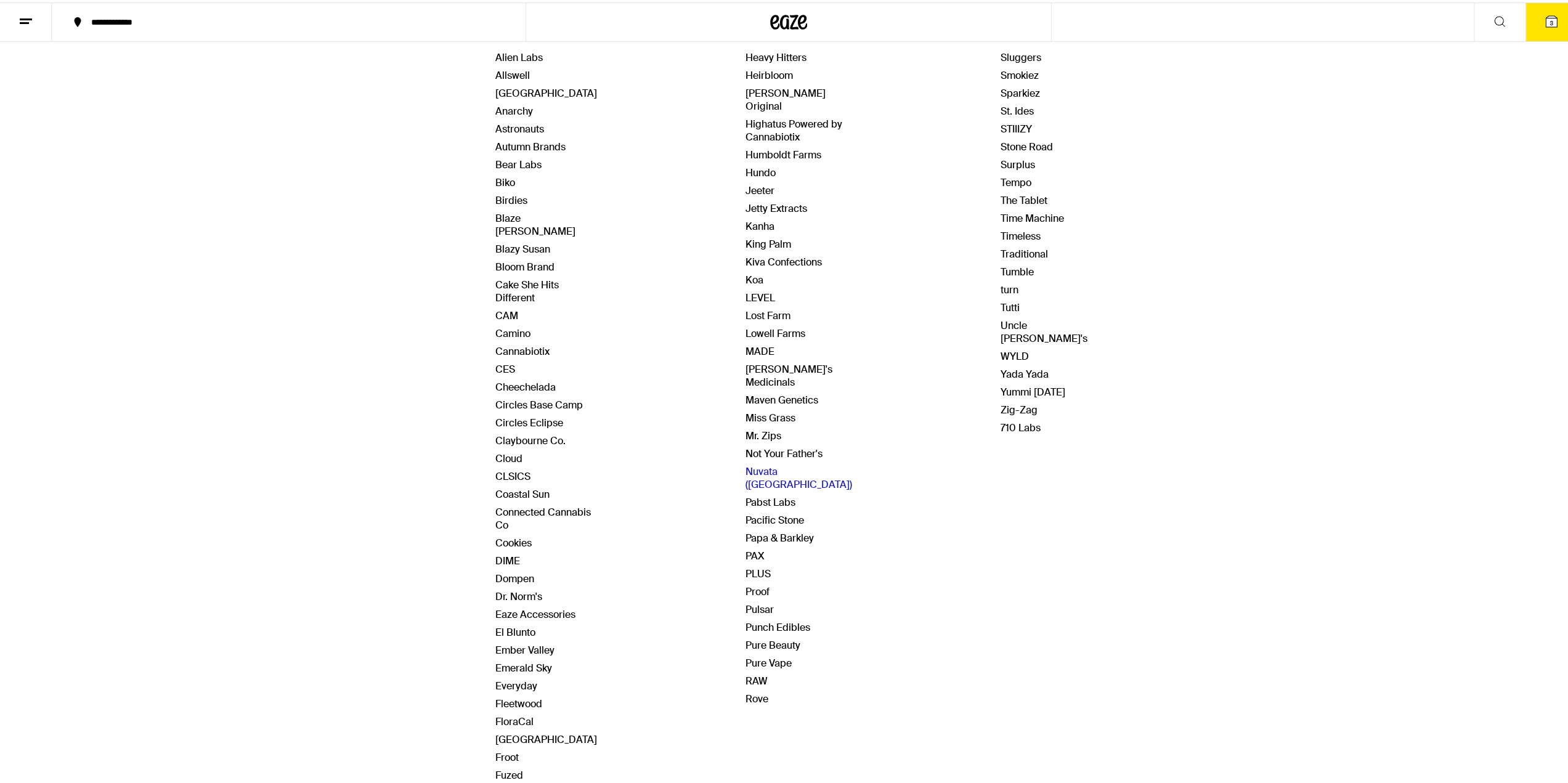
scroll to position [308, 0]
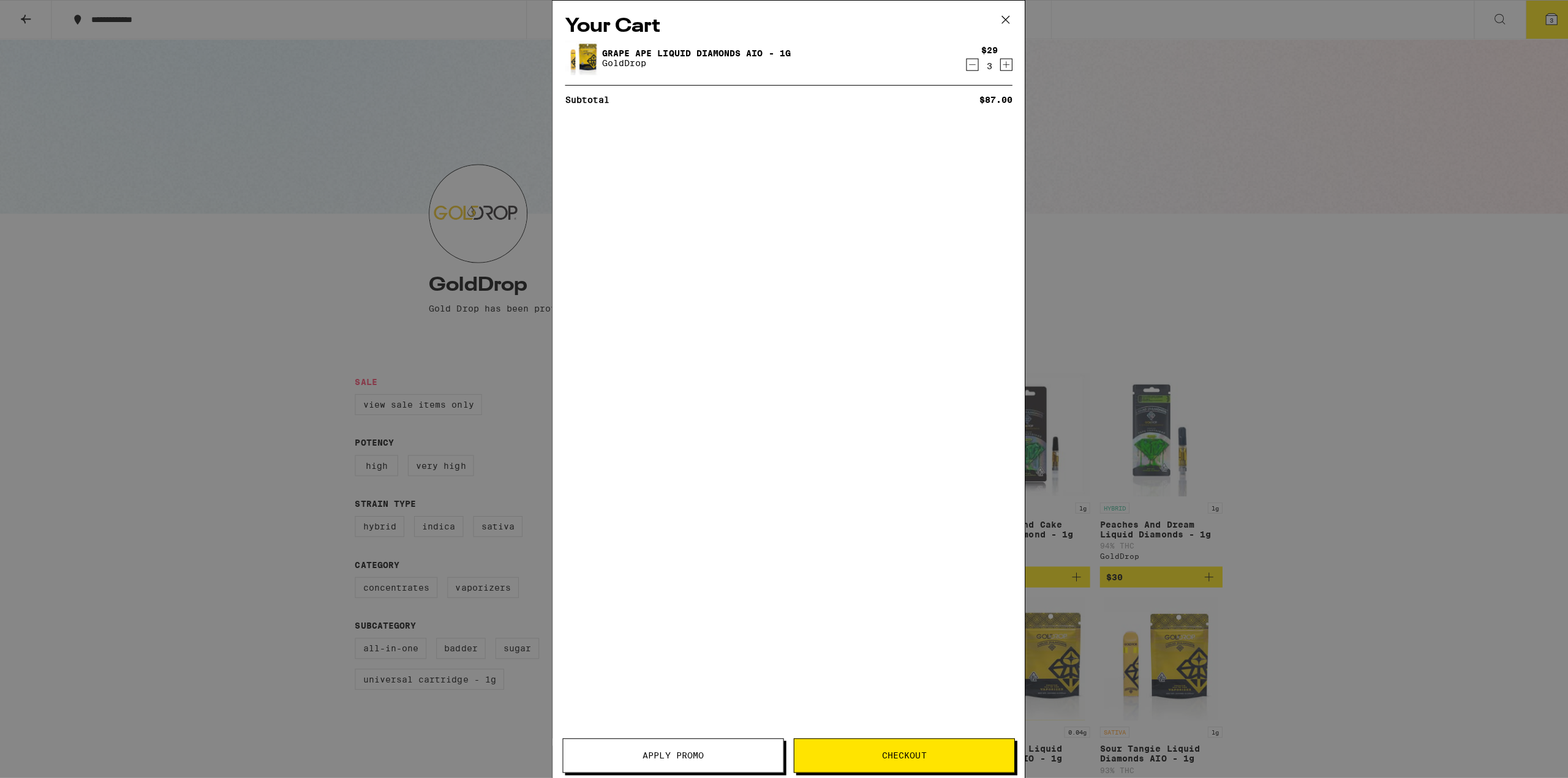
scroll to position [245, 0]
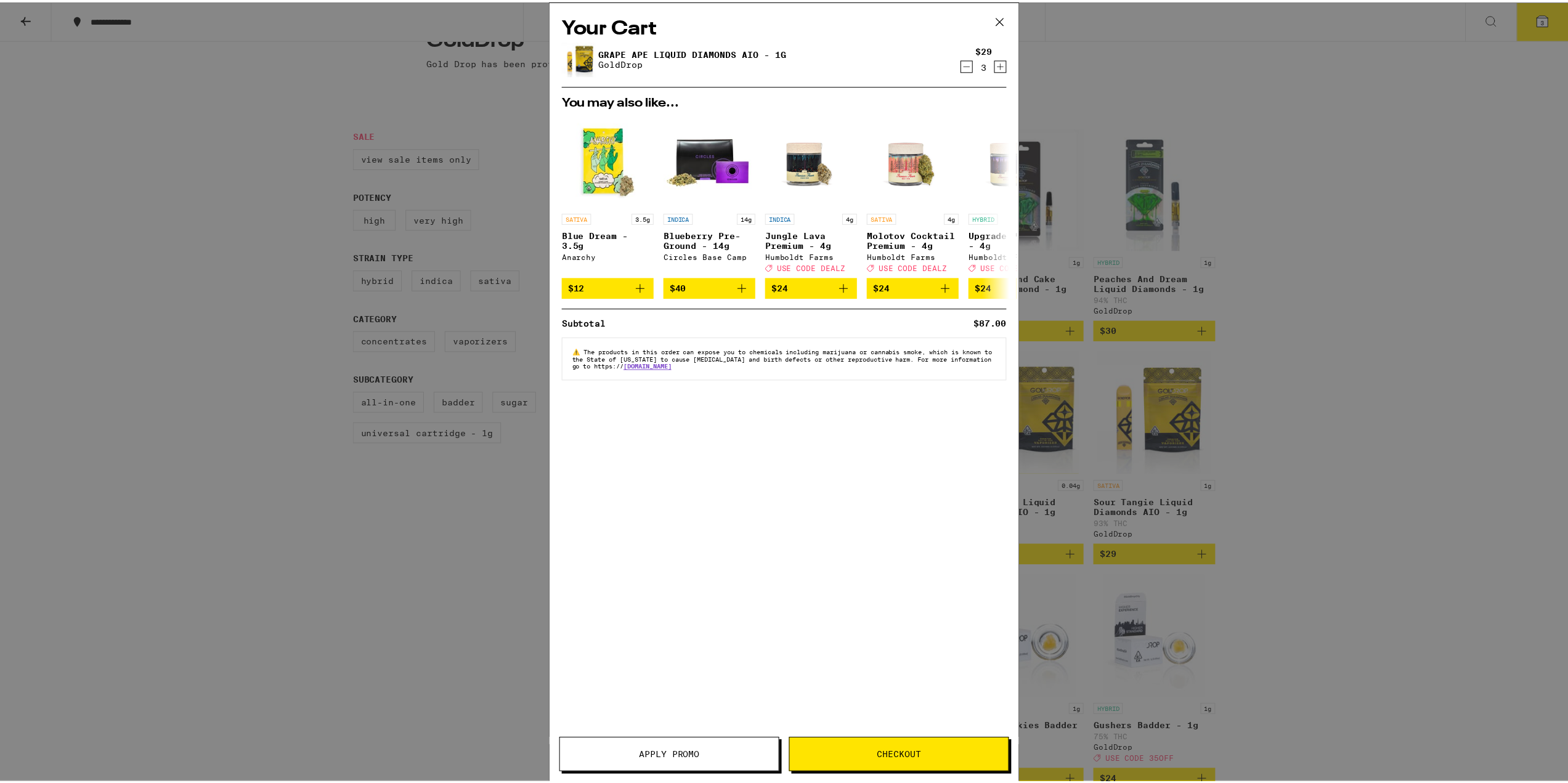
scroll to position [286, 0]
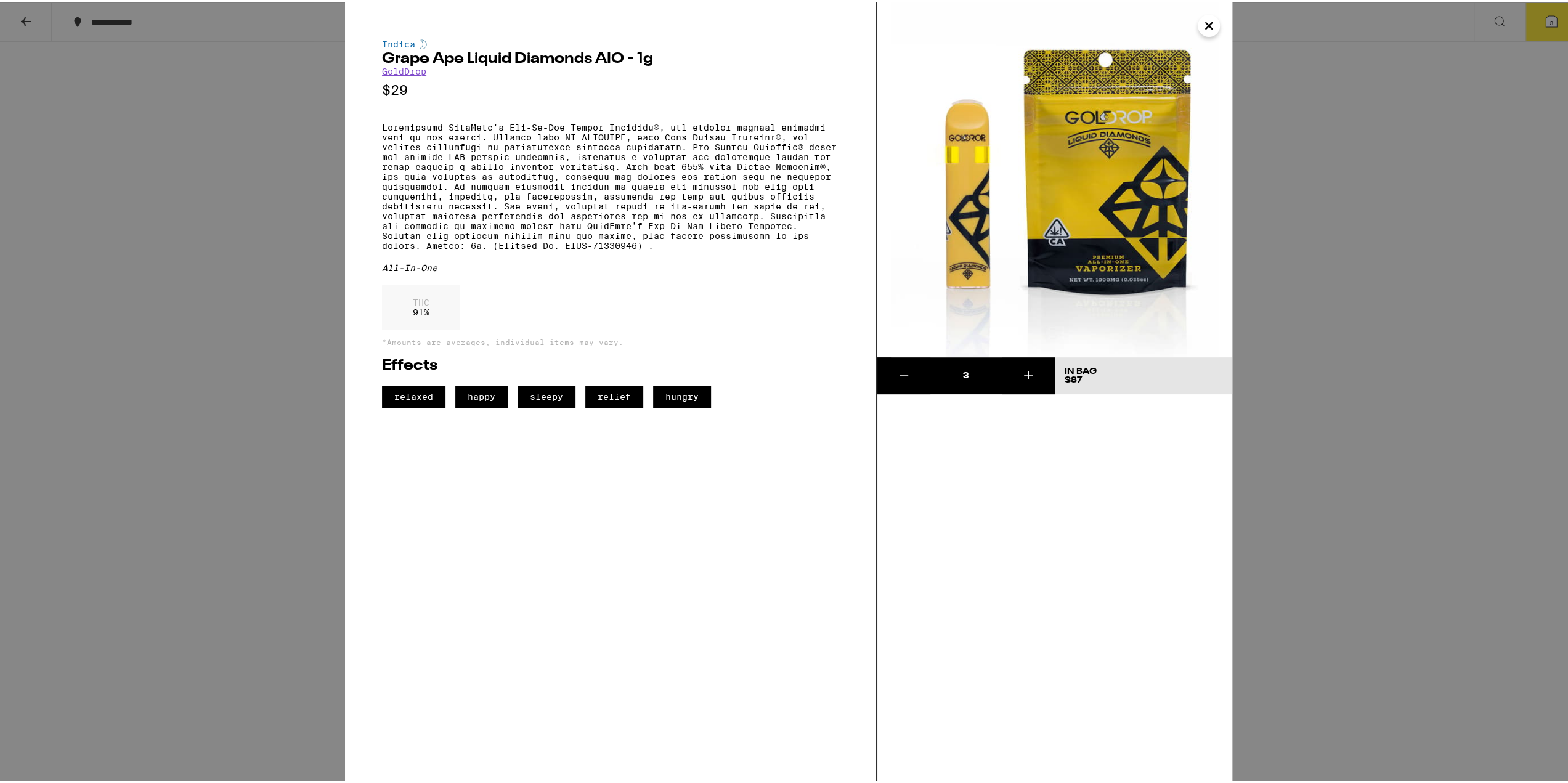
scroll to position [247, 0]
